Goal: Use online tool/utility: Utilize a website feature to perform a specific function

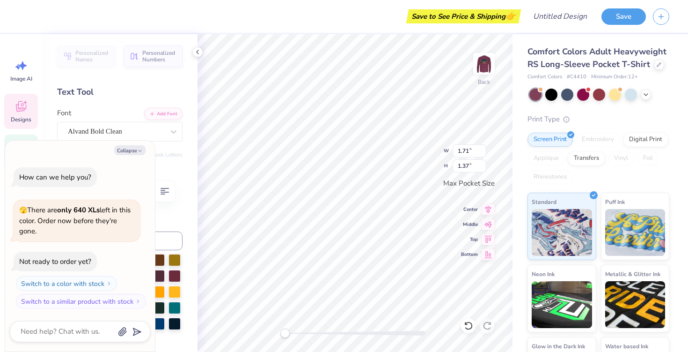
type textarea "x"
type input "0.64"
type input "1.38"
type textarea "x"
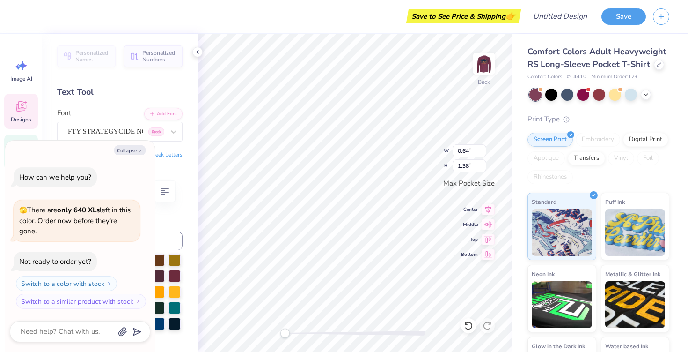
type textarea "x"
type textarea "X"
type textarea "x"
type textarea "Z"
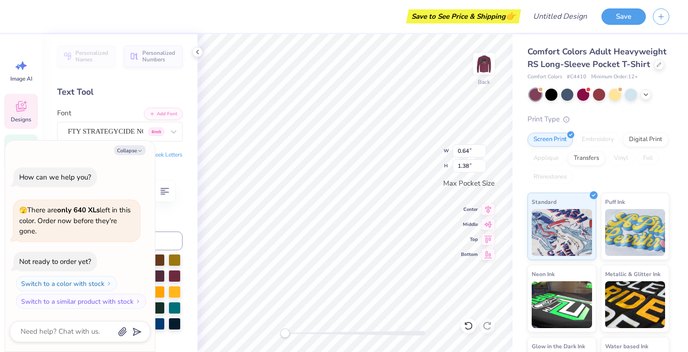
type textarea "x"
type textarea "ZB"
type textarea "x"
type textarea "ZBT"
click at [141, 151] on icon "button" at bounding box center [140, 151] width 6 height 6
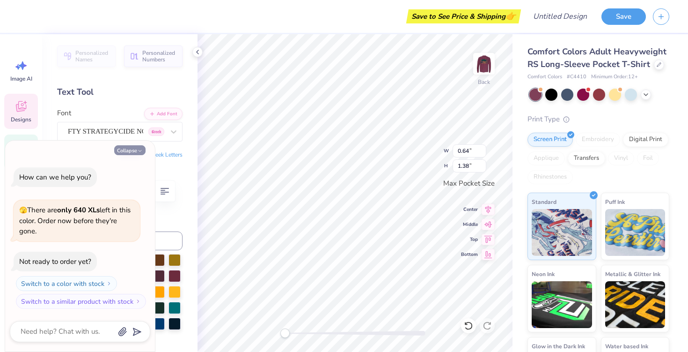
type textarea "x"
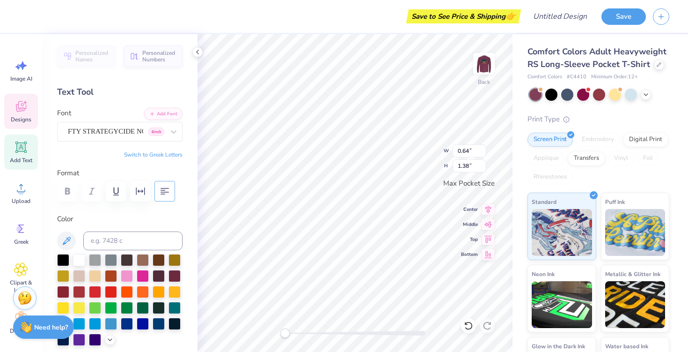
click at [162, 186] on icon "button" at bounding box center [164, 190] width 11 height 11
click at [164, 187] on icon "button" at bounding box center [164, 190] width 11 height 11
